Goal: Check status: Check status

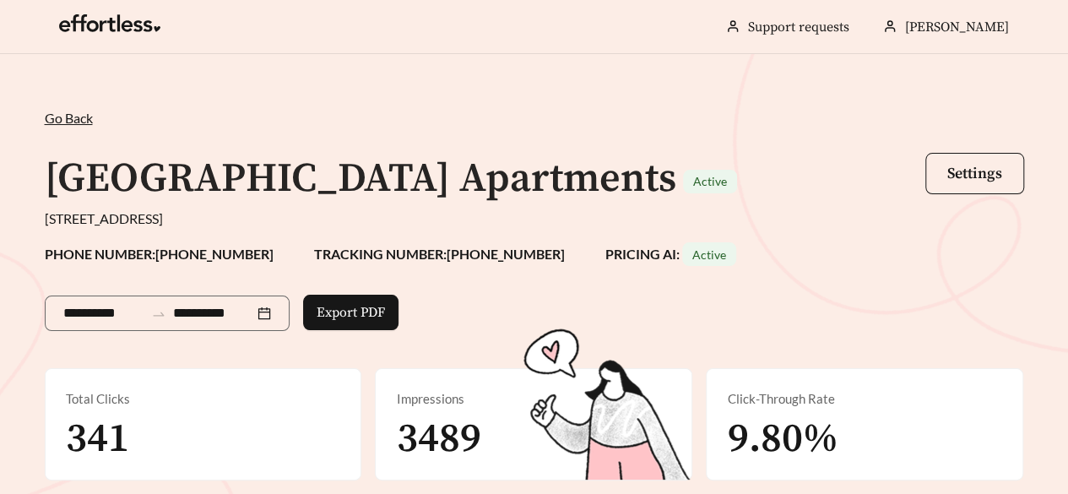
click at [79, 121] on span "Go Back" at bounding box center [69, 118] width 48 height 16
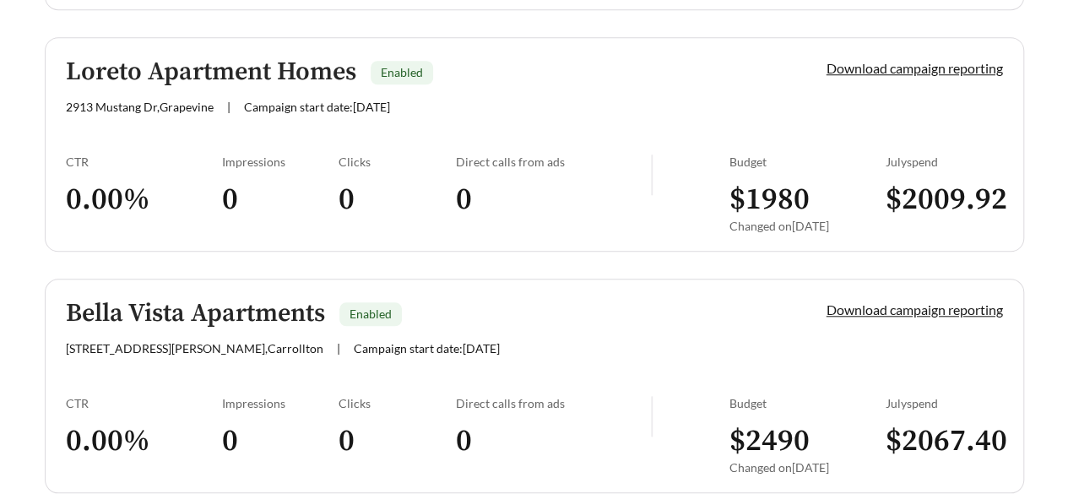
scroll to position [3884, 0]
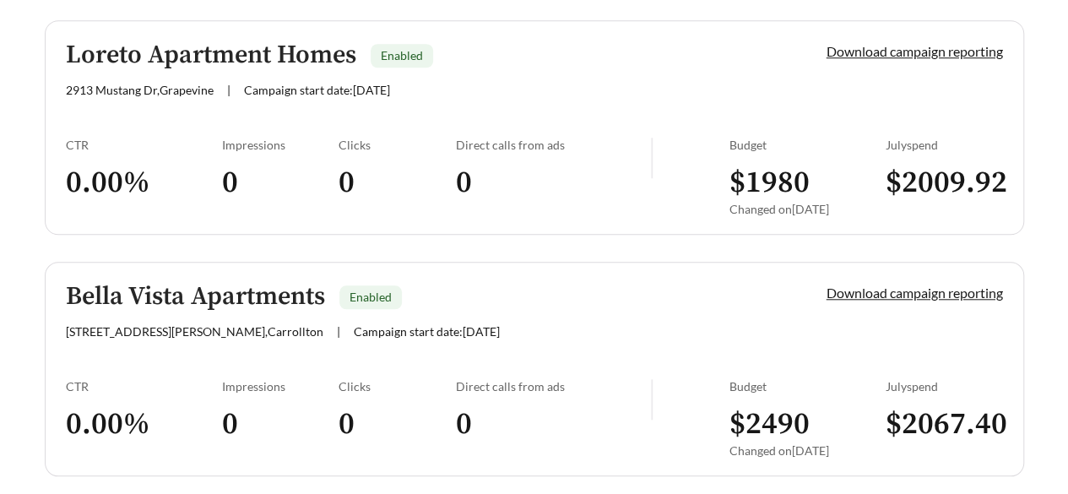
click at [449, 299] on div "Bella Vista Apartments Enabled [STREET_ADDRESS][PERSON_NAME] | Campaign start d…" at bounding box center [417, 311] width 703 height 56
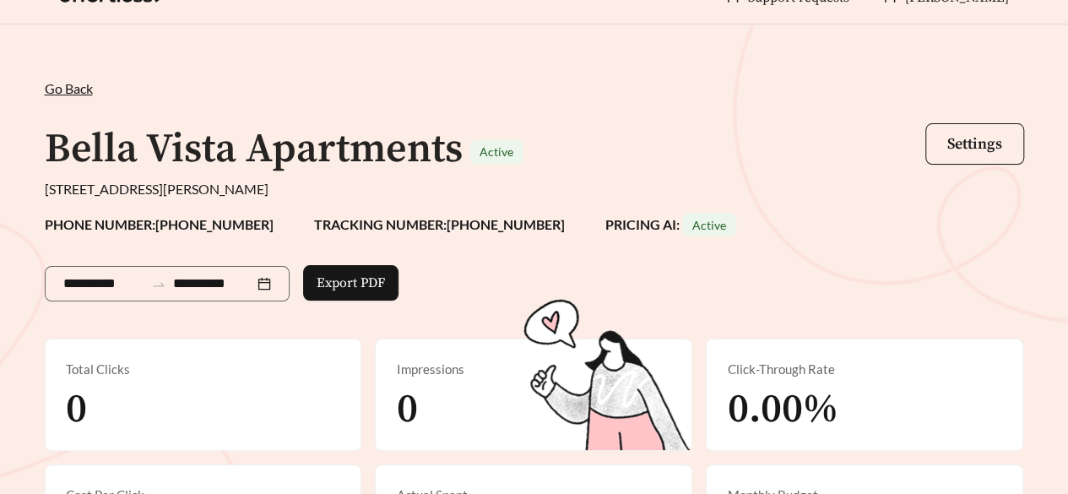
scroll to position [24, 0]
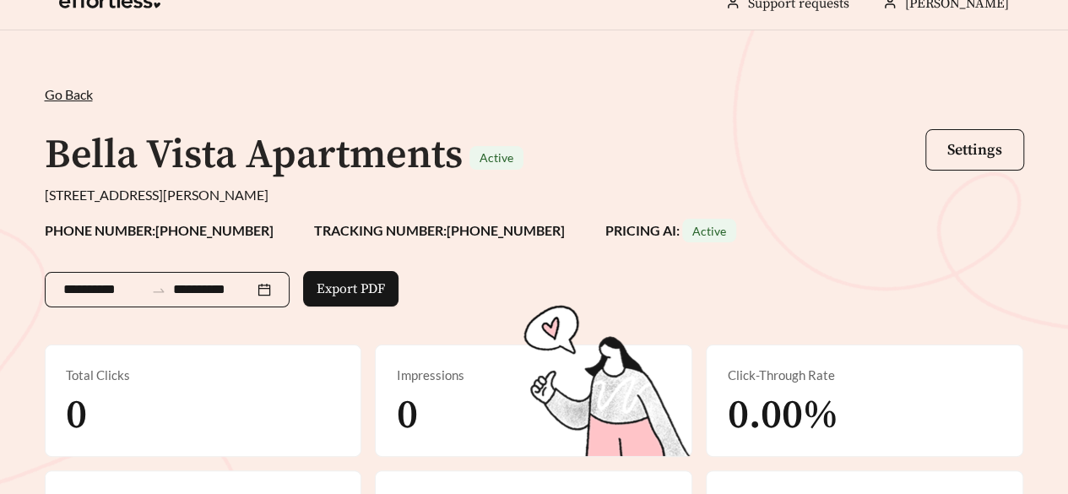
click at [288, 288] on div "**********" at bounding box center [167, 289] width 245 height 35
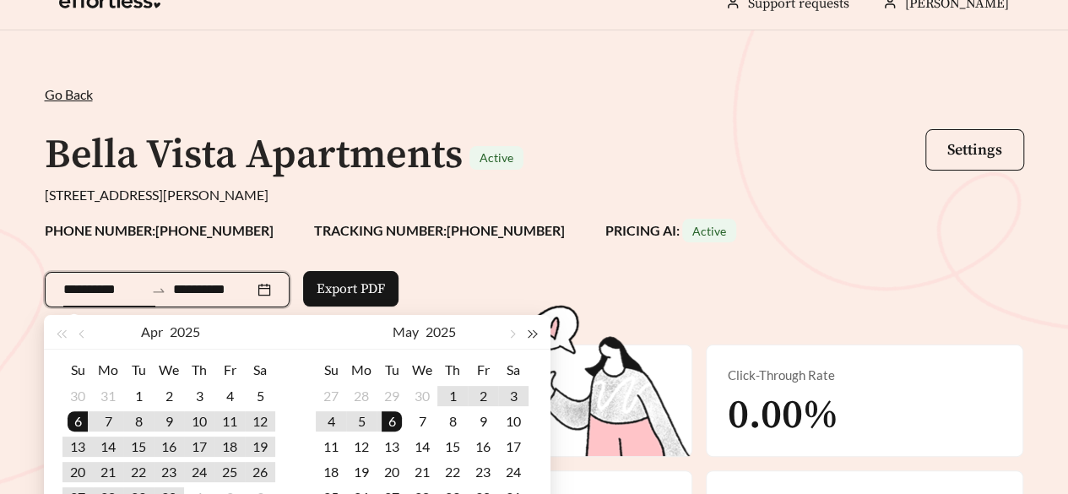
click at [522, 333] on button "button" at bounding box center [533, 332] width 22 height 34
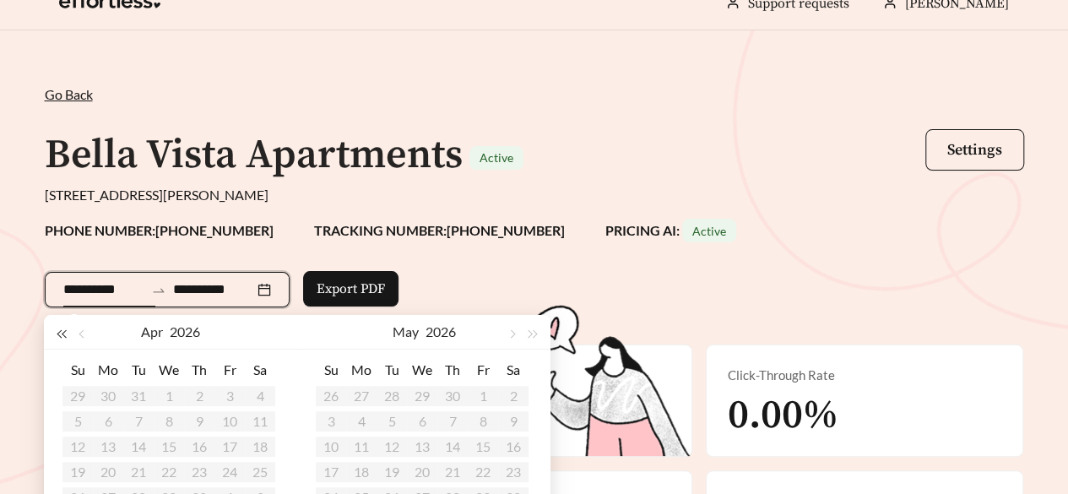
click at [57, 335] on button "button" at bounding box center [62, 332] width 22 height 34
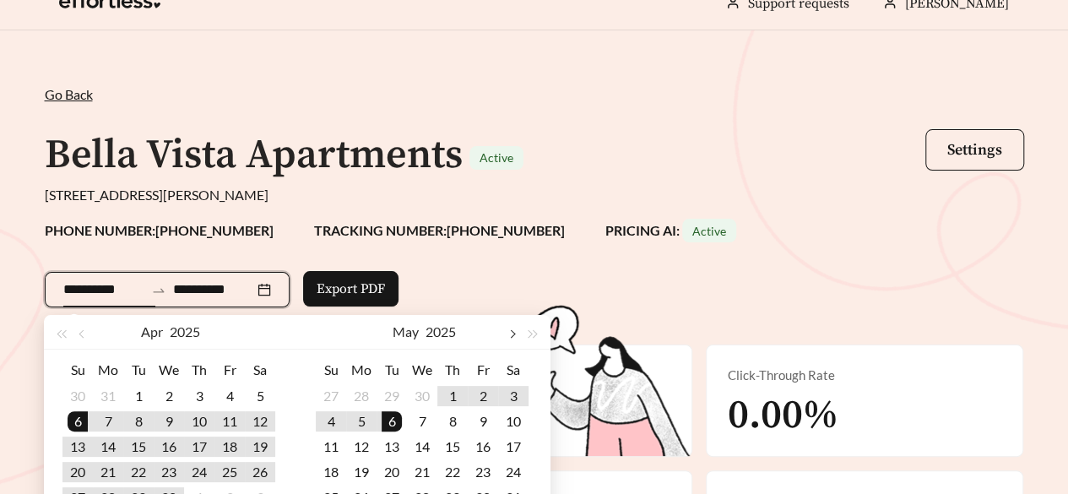
click at [512, 334] on span "button" at bounding box center [511, 334] width 8 height 8
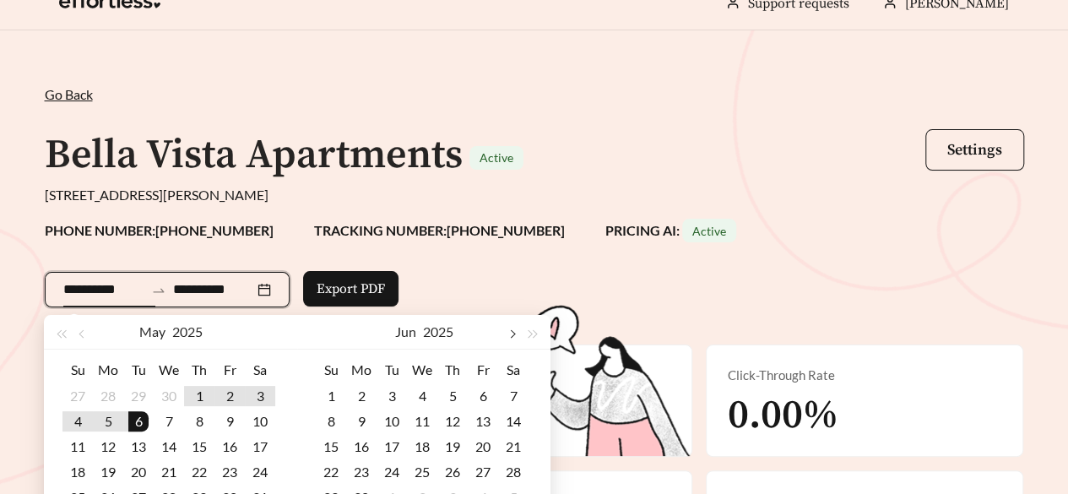
click at [512, 334] on span "button" at bounding box center [511, 334] width 8 height 8
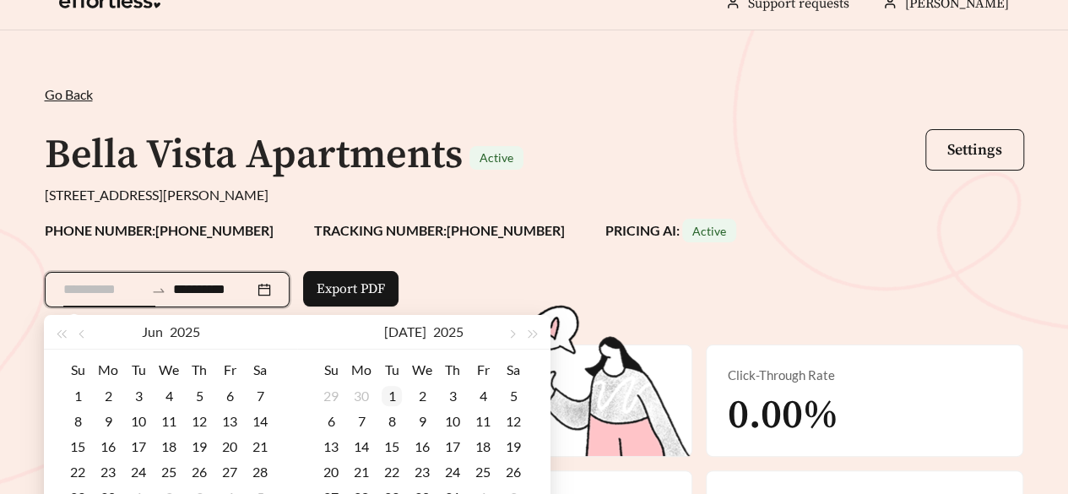
type input "**********"
click at [393, 396] on div "1" at bounding box center [392, 396] width 20 height 20
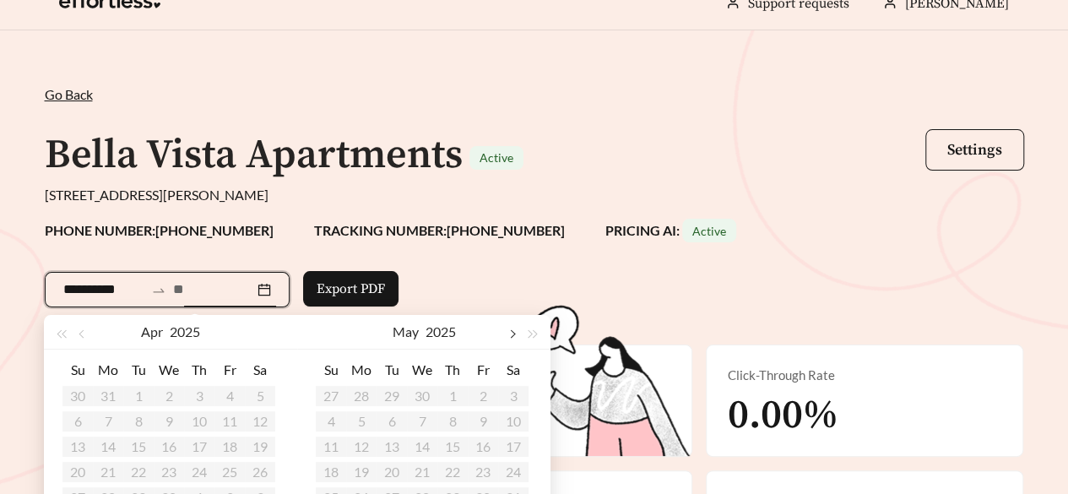
click at [505, 332] on button "button" at bounding box center [512, 332] width 22 height 34
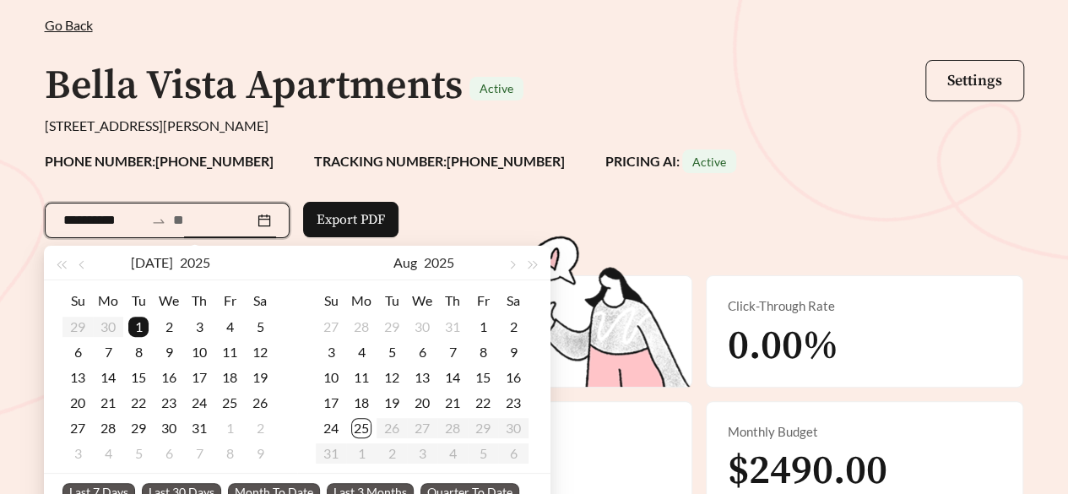
scroll to position [108, 0]
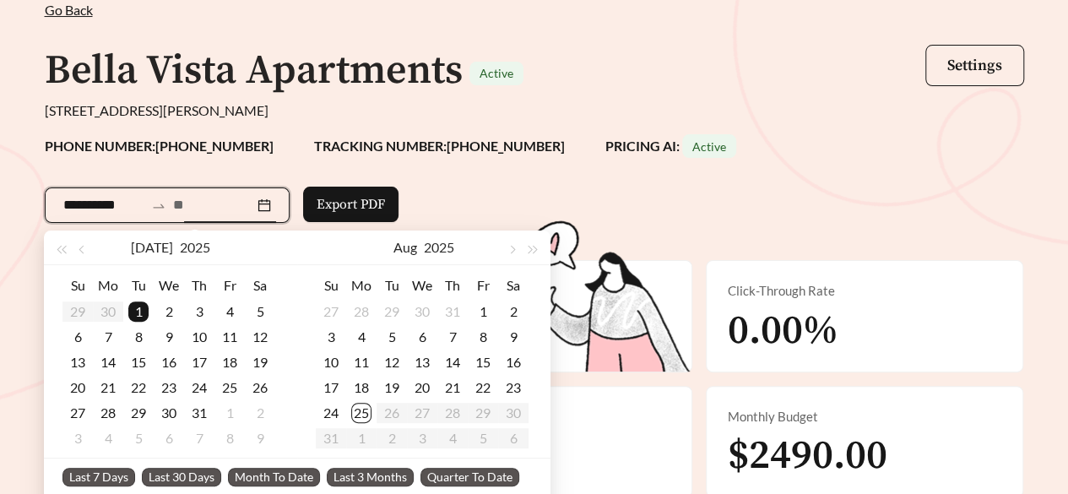
type input "**********"
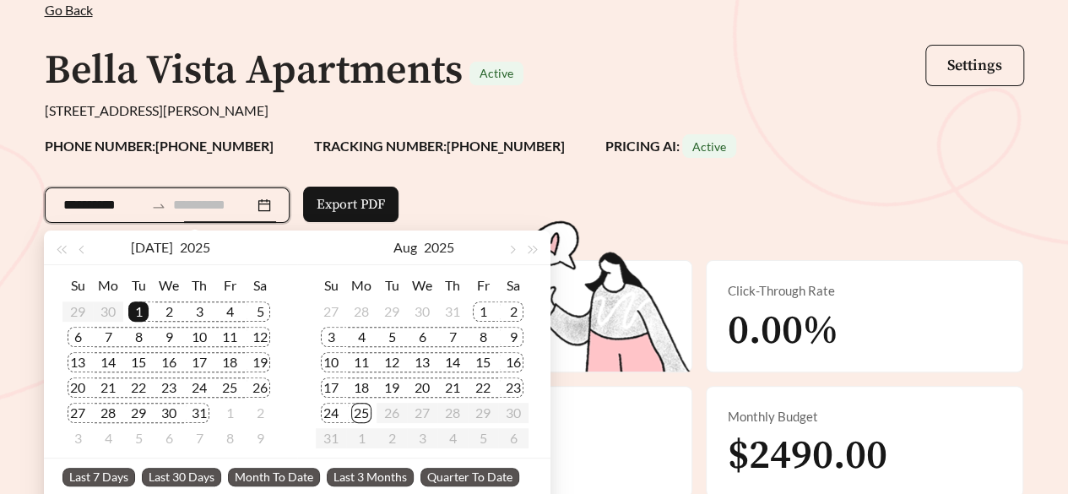
click at [358, 415] on div "25" at bounding box center [361, 413] width 20 height 20
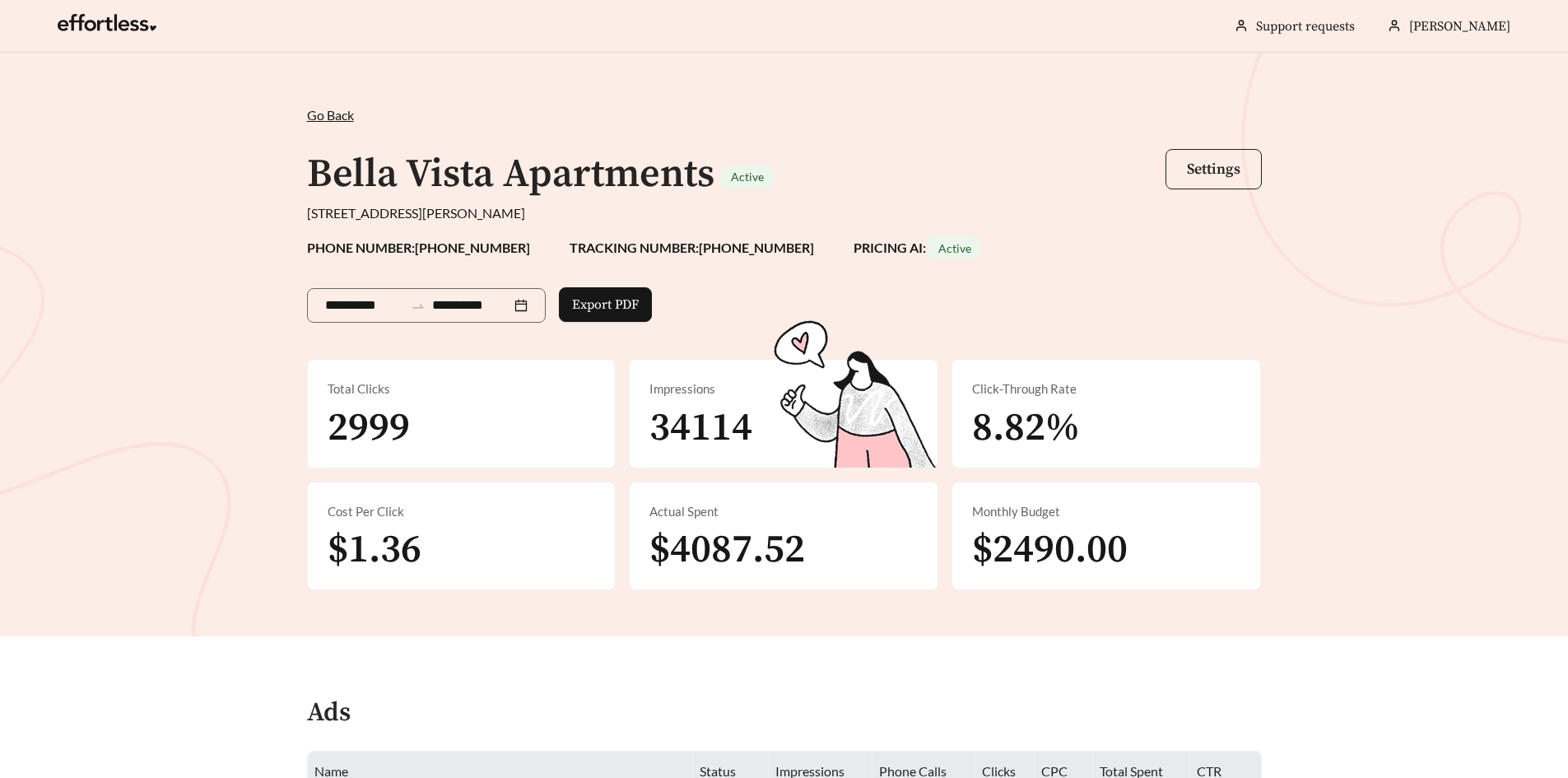
click at [1040, 168] on span "Settings" at bounding box center [1213, 169] width 54 height 19
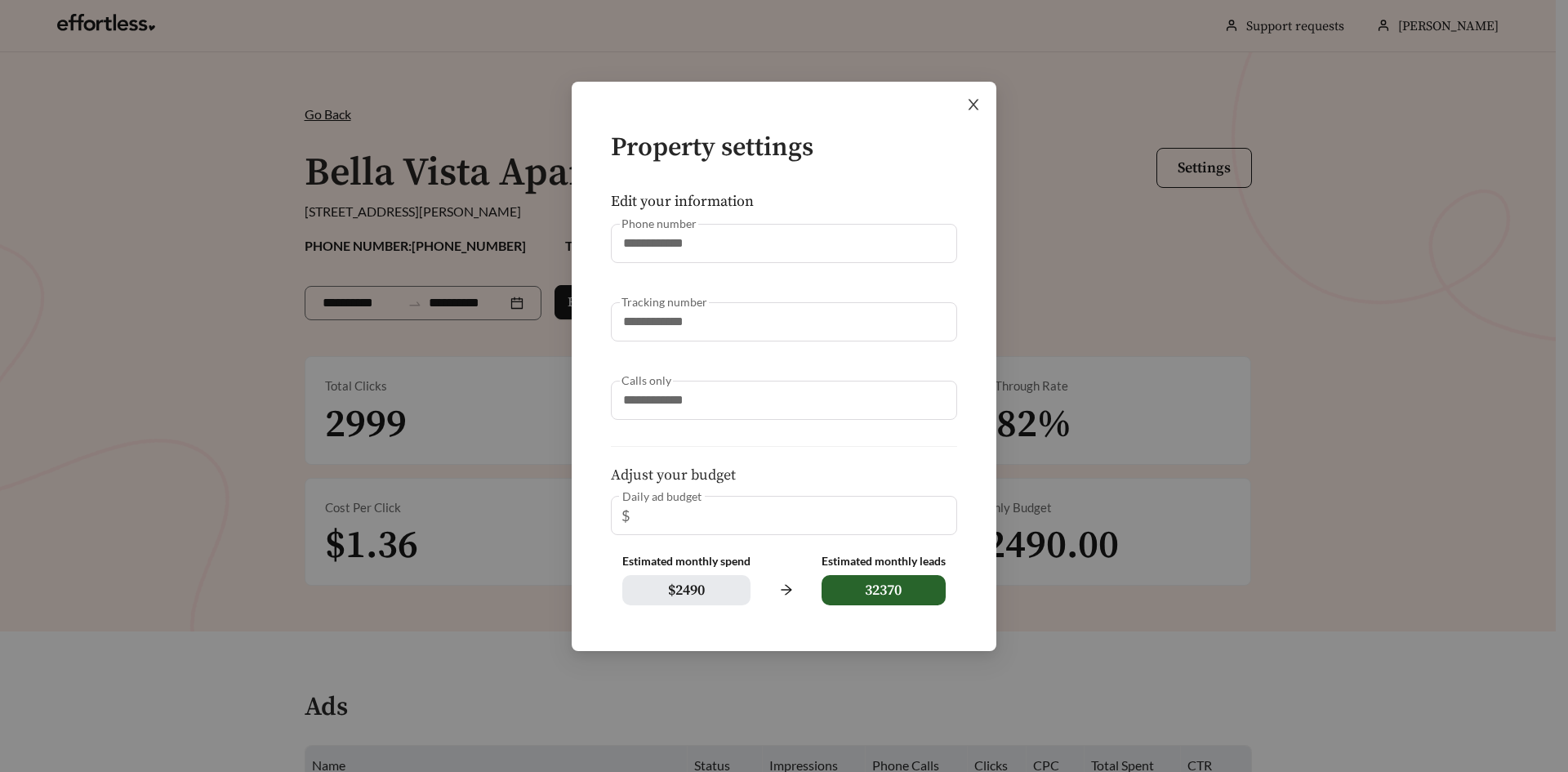
click at [968, 97] on span "Close" at bounding box center [973, 104] width 45 height 45
